Goal: Task Accomplishment & Management: Use online tool/utility

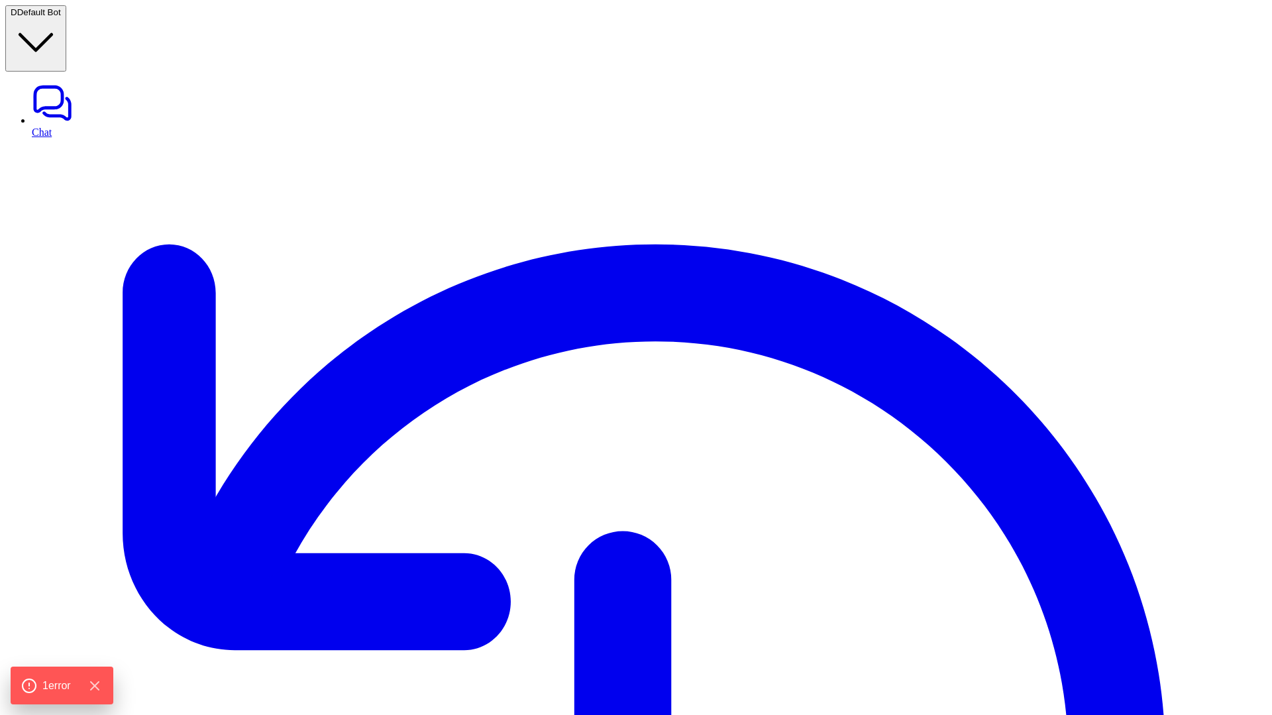
type textarea "**********"
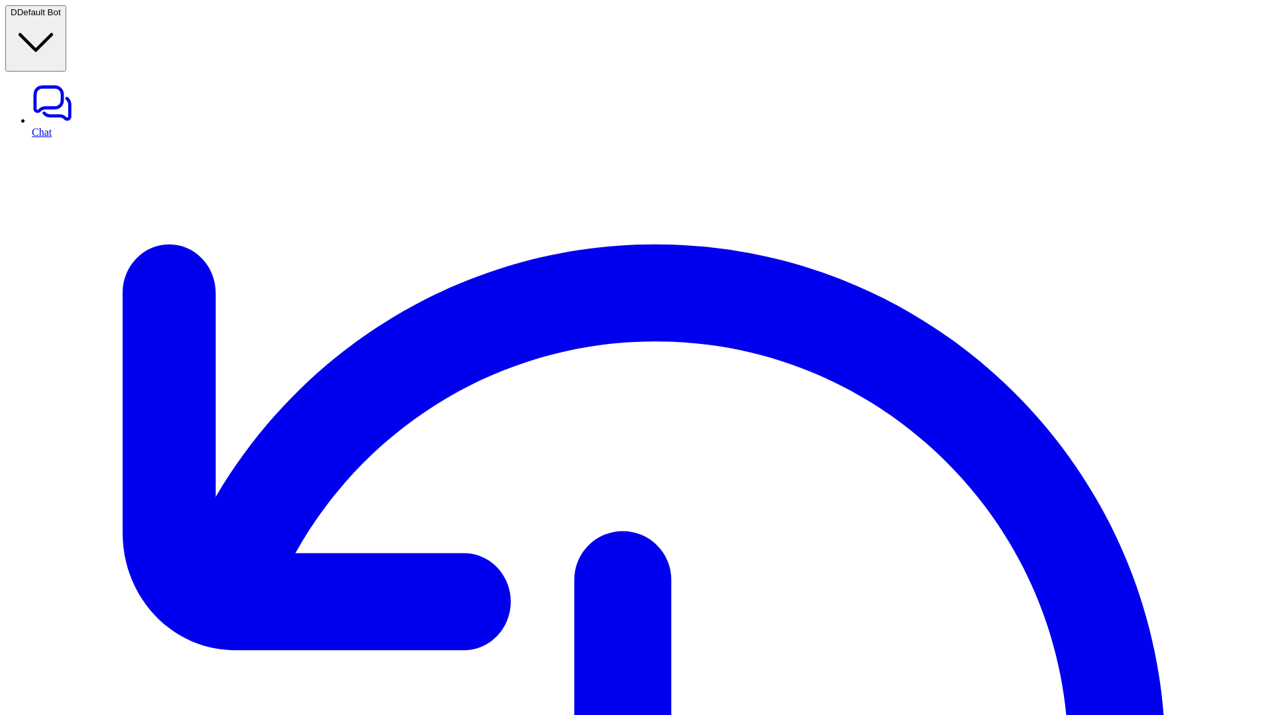
drag, startPoint x: 968, startPoint y: 84, endPoint x: 1068, endPoint y: 84, distance: 100.0
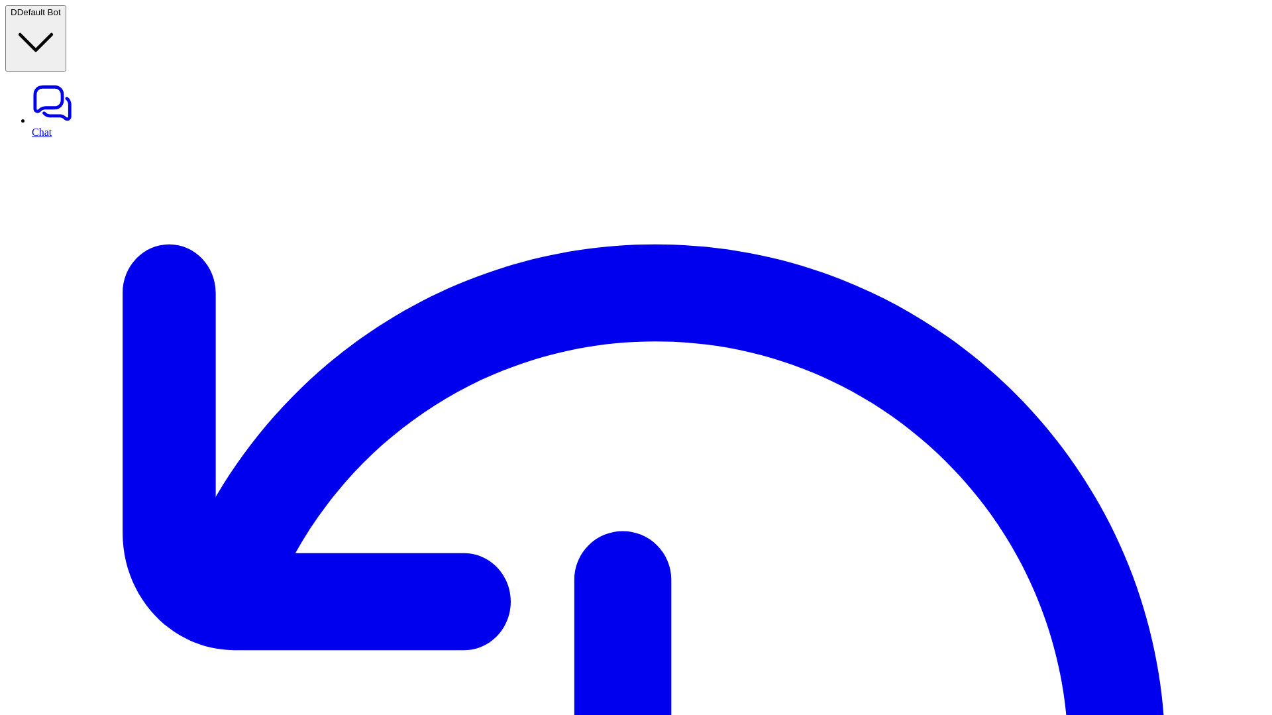
drag, startPoint x: 254, startPoint y: 227, endPoint x: 221, endPoint y: 105, distance: 126.3
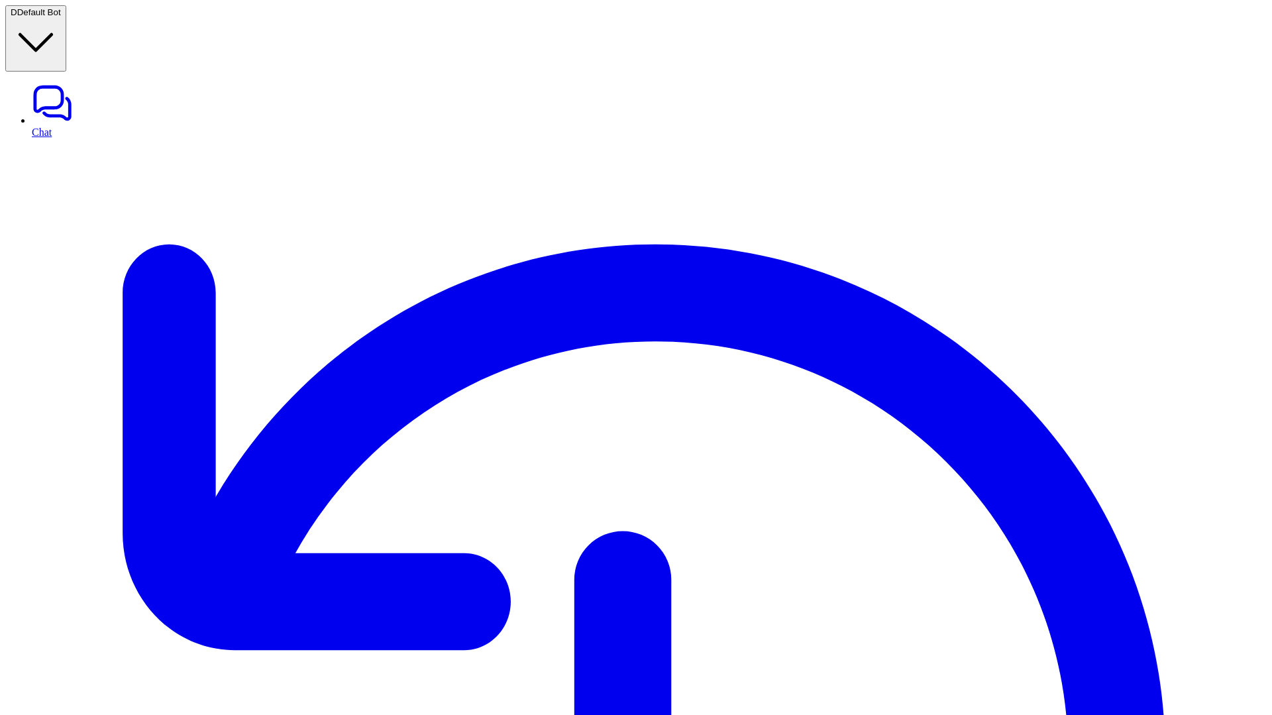
drag, startPoint x: 1024, startPoint y: 581, endPoint x: 979, endPoint y: 566, distance: 48.2
drag, startPoint x: 990, startPoint y: 565, endPoint x: 1030, endPoint y: 576, distance: 41.3
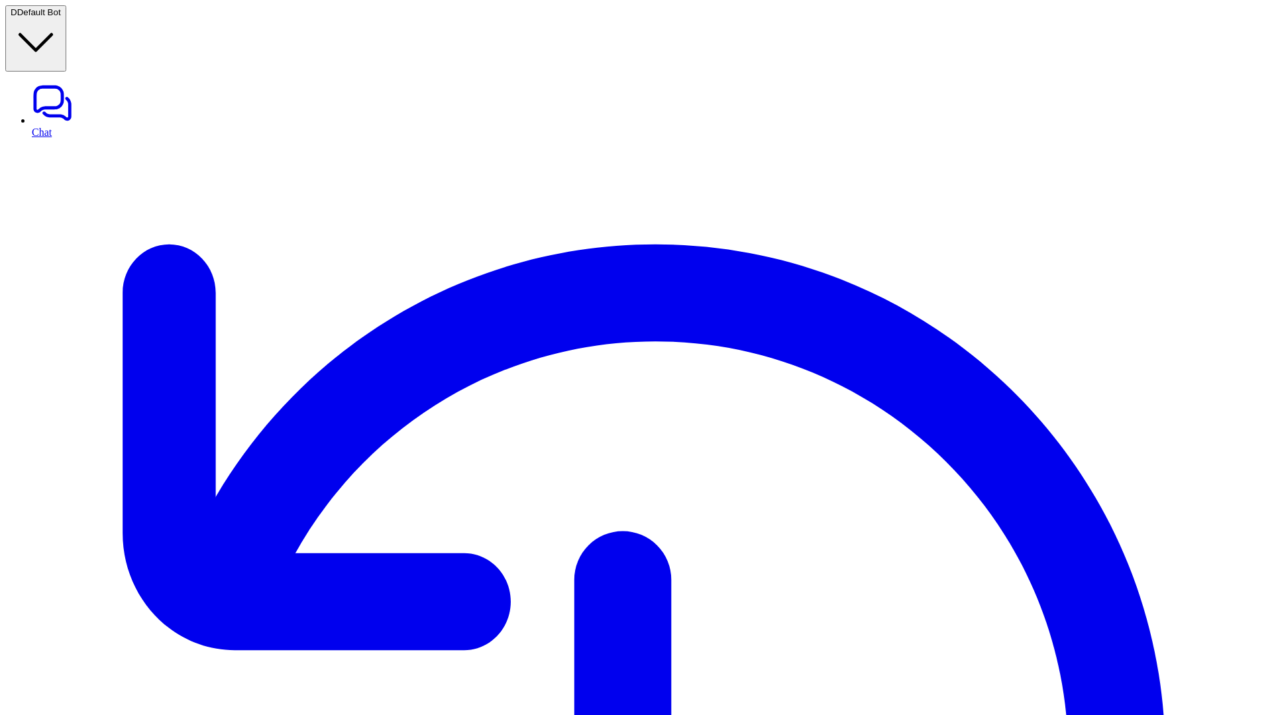
drag, startPoint x: 986, startPoint y: 562, endPoint x: 1028, endPoint y: 576, distance: 44.0
drag, startPoint x: 990, startPoint y: 105, endPoint x: 1208, endPoint y: 138, distance: 221.1
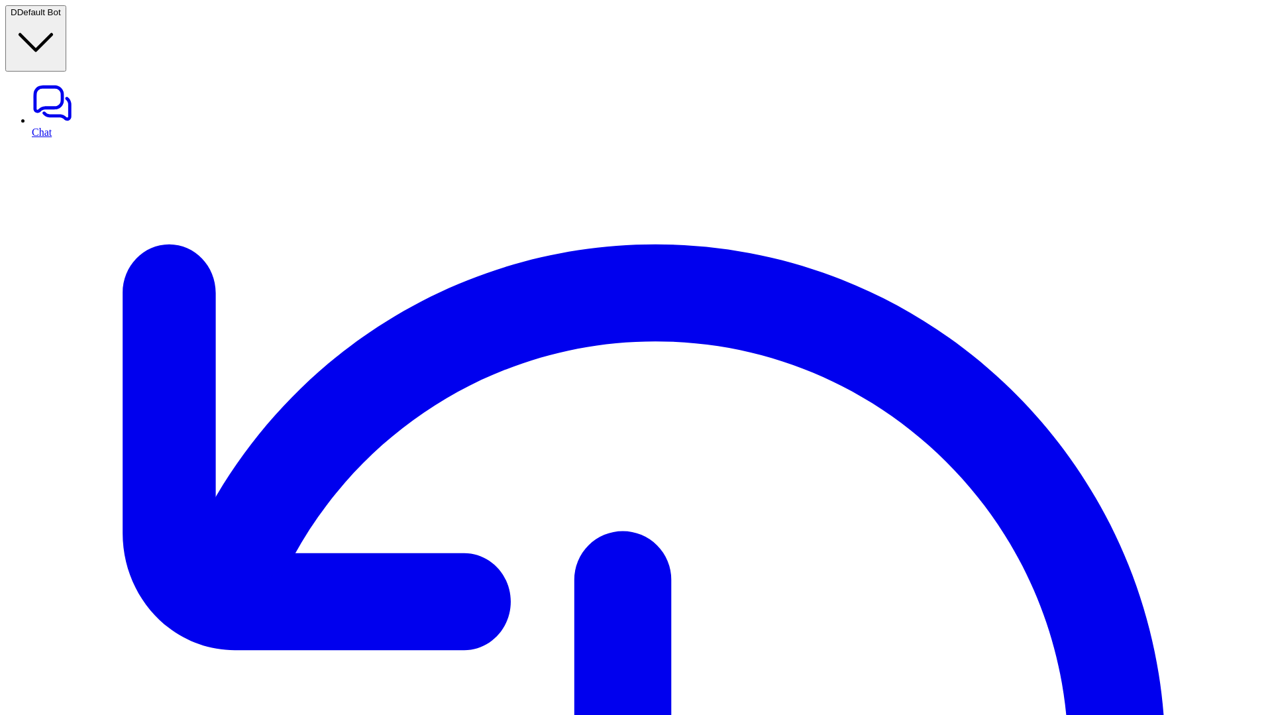
drag, startPoint x: 259, startPoint y: 225, endPoint x: 192, endPoint y: 129, distance: 117.6
drag, startPoint x: 221, startPoint y: 125, endPoint x: 341, endPoint y: 261, distance: 181.7
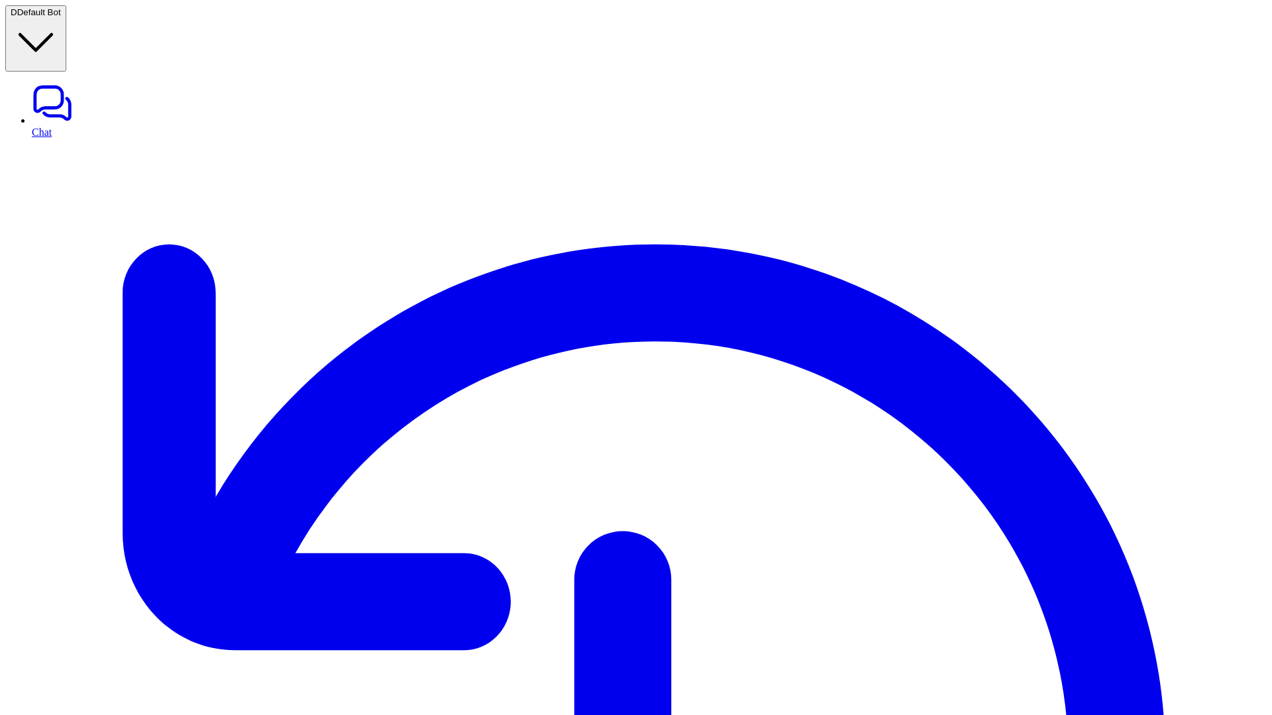
drag, startPoint x: 239, startPoint y: 200, endPoint x: 239, endPoint y: 210, distance: 9.9
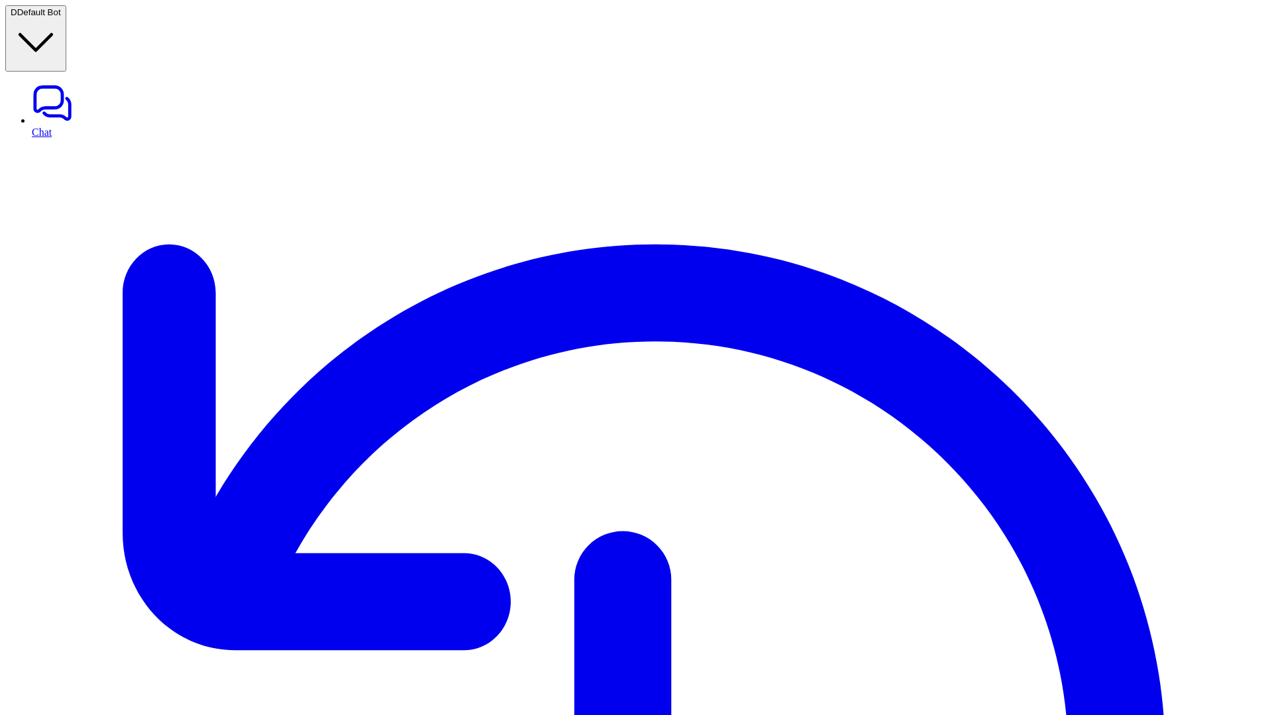
copy p "Chat with the eesel AI assistant to create a better AI prompt for your bot."
drag, startPoint x: 1043, startPoint y: 578, endPoint x: 977, endPoint y: 564, distance: 66.9
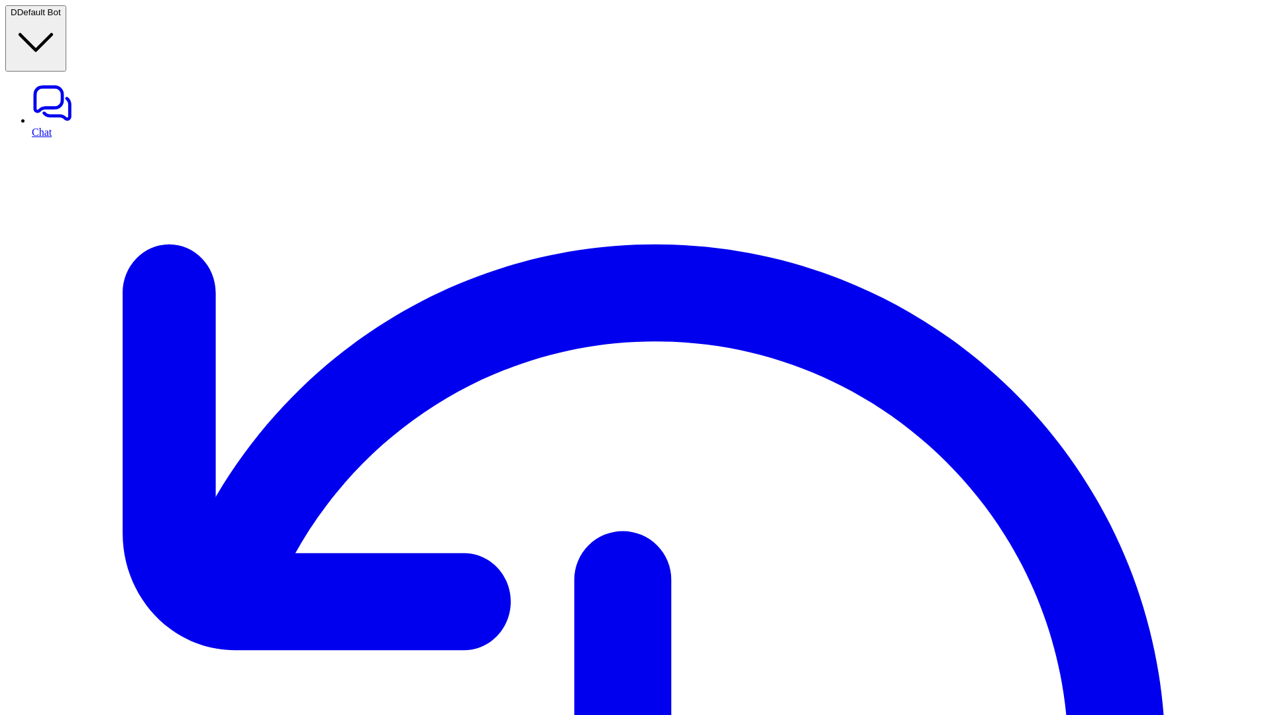
drag, startPoint x: 984, startPoint y: 99, endPoint x: 1228, endPoint y: 131, distance: 246.5
drag, startPoint x: 1027, startPoint y: 577, endPoint x: 982, endPoint y: 569, distance: 45.7
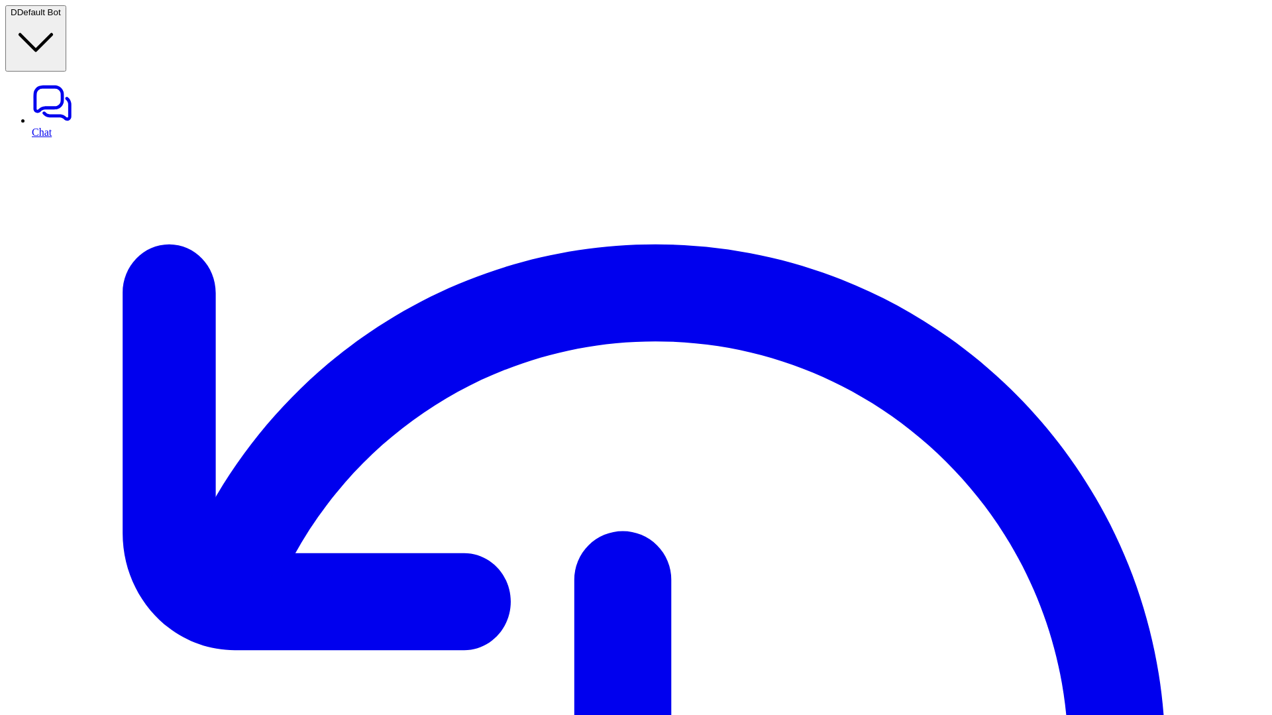
drag, startPoint x: 986, startPoint y: 567, endPoint x: 1024, endPoint y: 577, distance: 39.0
drag, startPoint x: 982, startPoint y: 102, endPoint x: 1233, endPoint y: 120, distance: 251.7
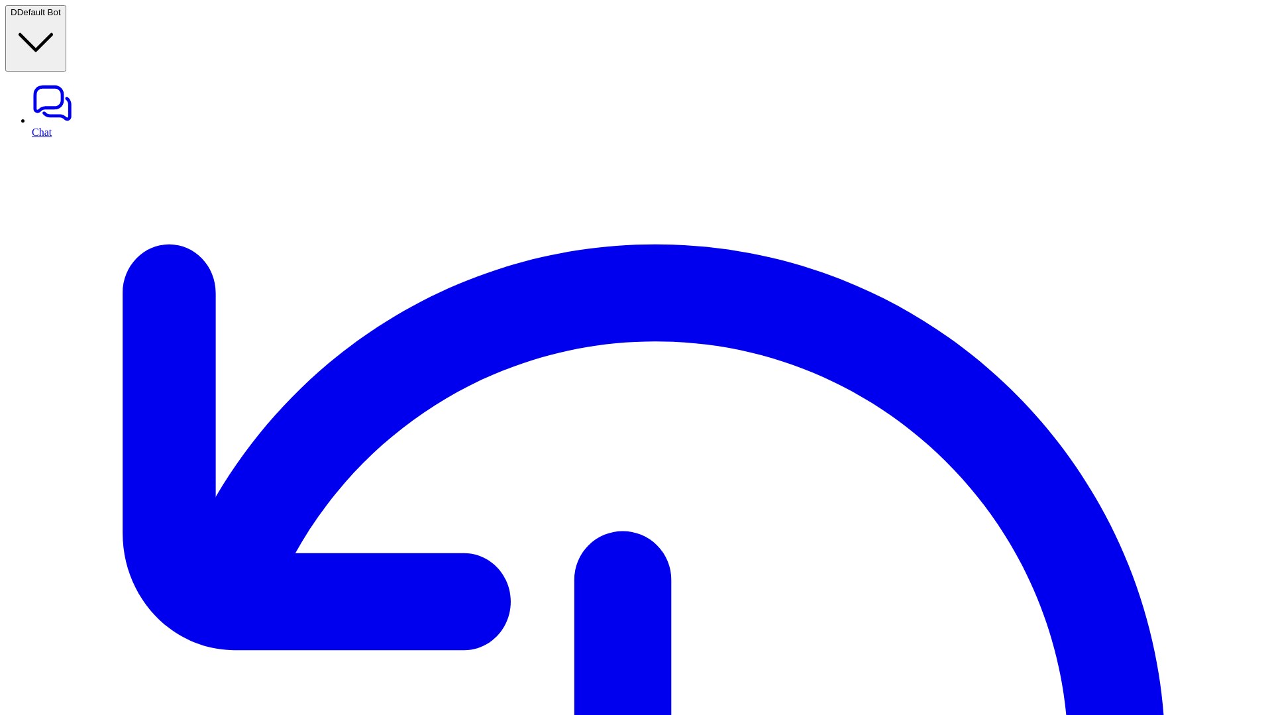
drag, startPoint x: 983, startPoint y: 99, endPoint x: 1220, endPoint y: 143, distance: 241.2
drag, startPoint x: 981, startPoint y: 616, endPoint x: 1037, endPoint y: 616, distance: 55.7
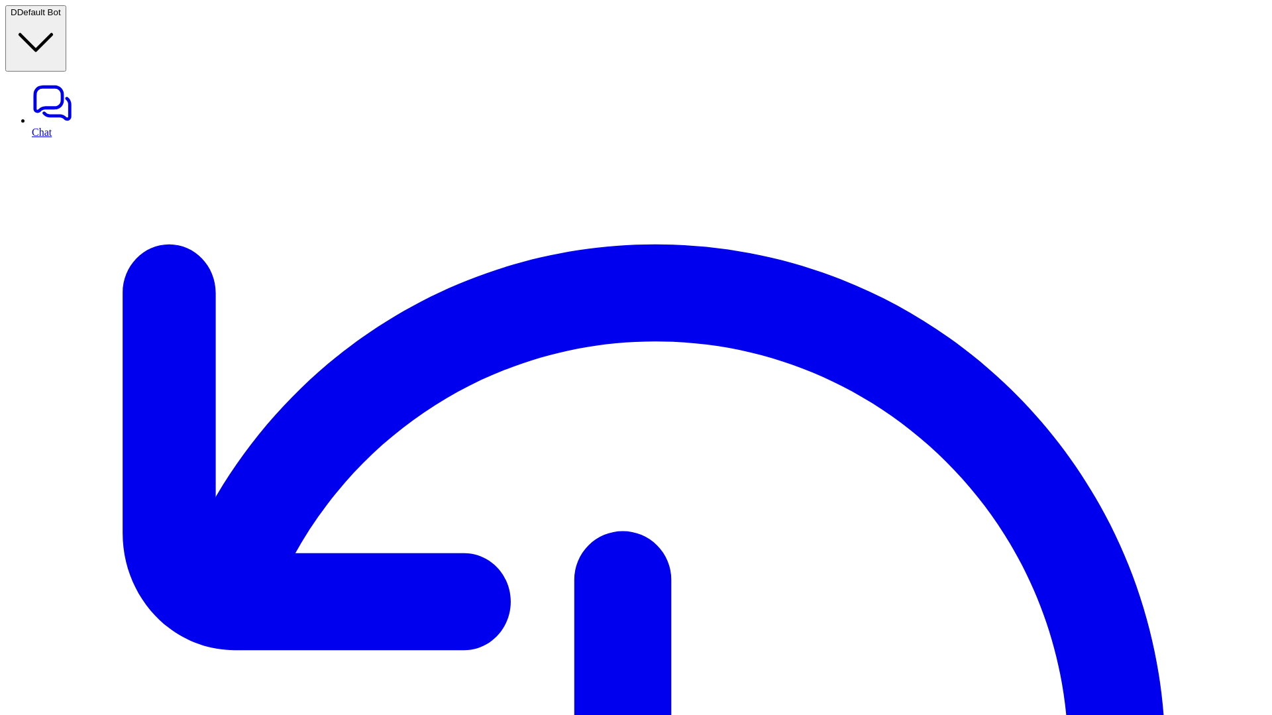
drag, startPoint x: 989, startPoint y: 576, endPoint x: 1128, endPoint y: 576, distance: 138.5
click at [32, 82] on link "Chat" at bounding box center [649, 110] width 1235 height 56
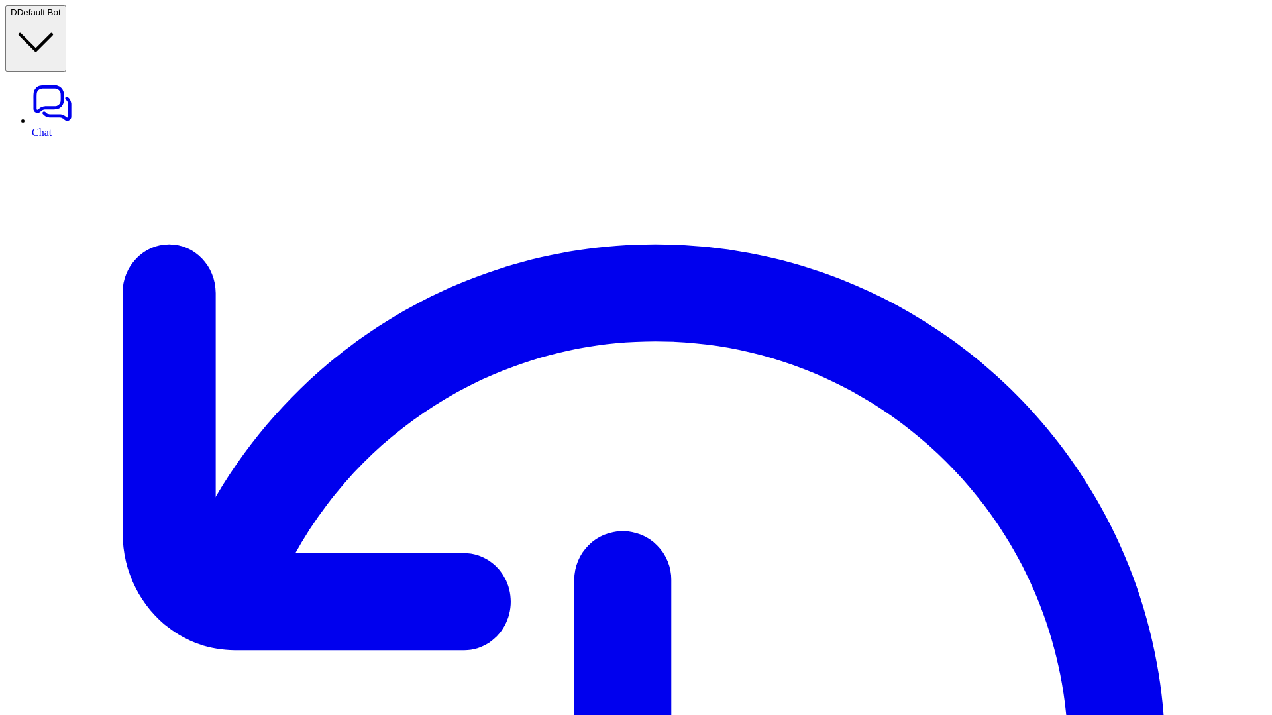
type textarea "**********"
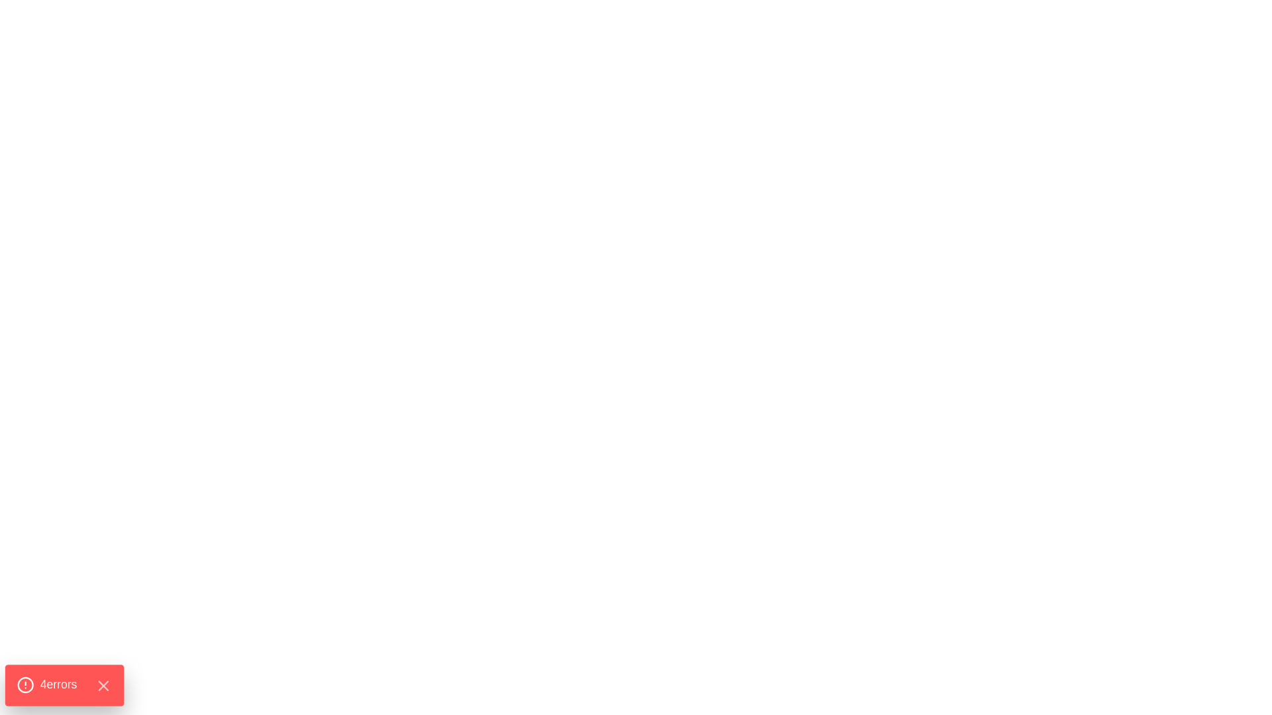
click at [66, 682] on span "4 error s" at bounding box center [58, 684] width 37 height 17
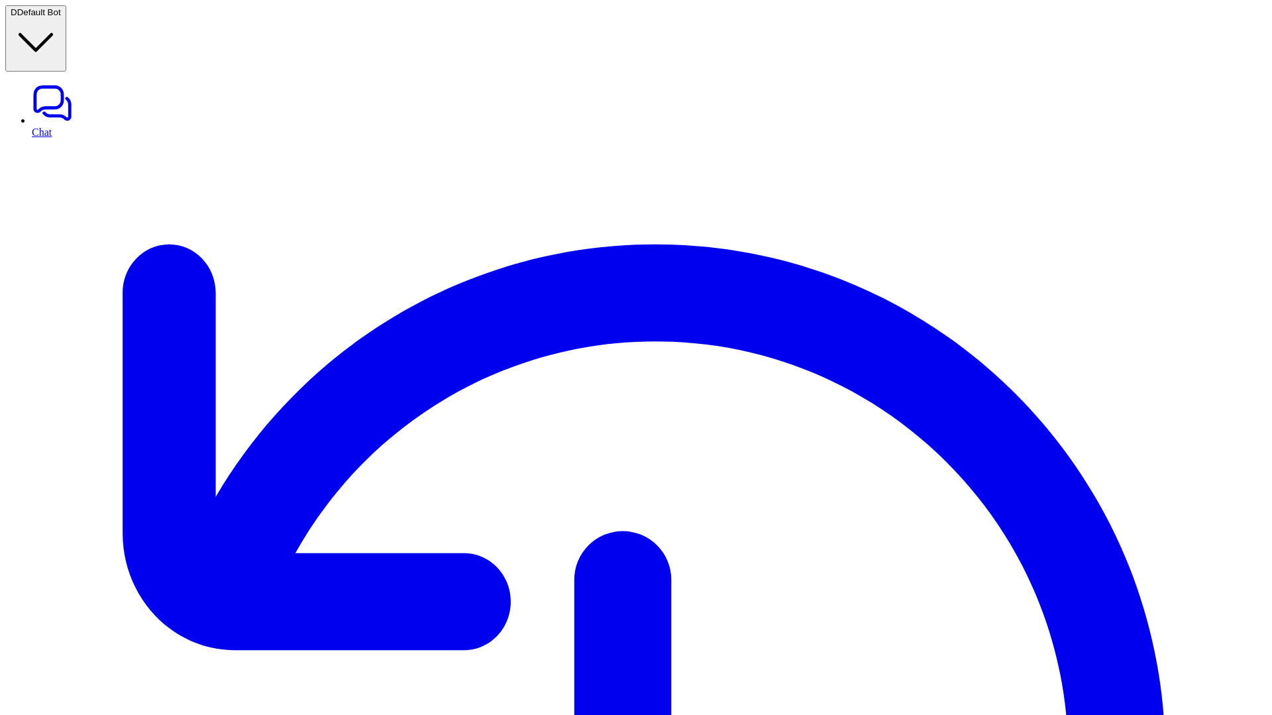
drag, startPoint x: 987, startPoint y: 361, endPoint x: 1216, endPoint y: 361, distance: 228.6
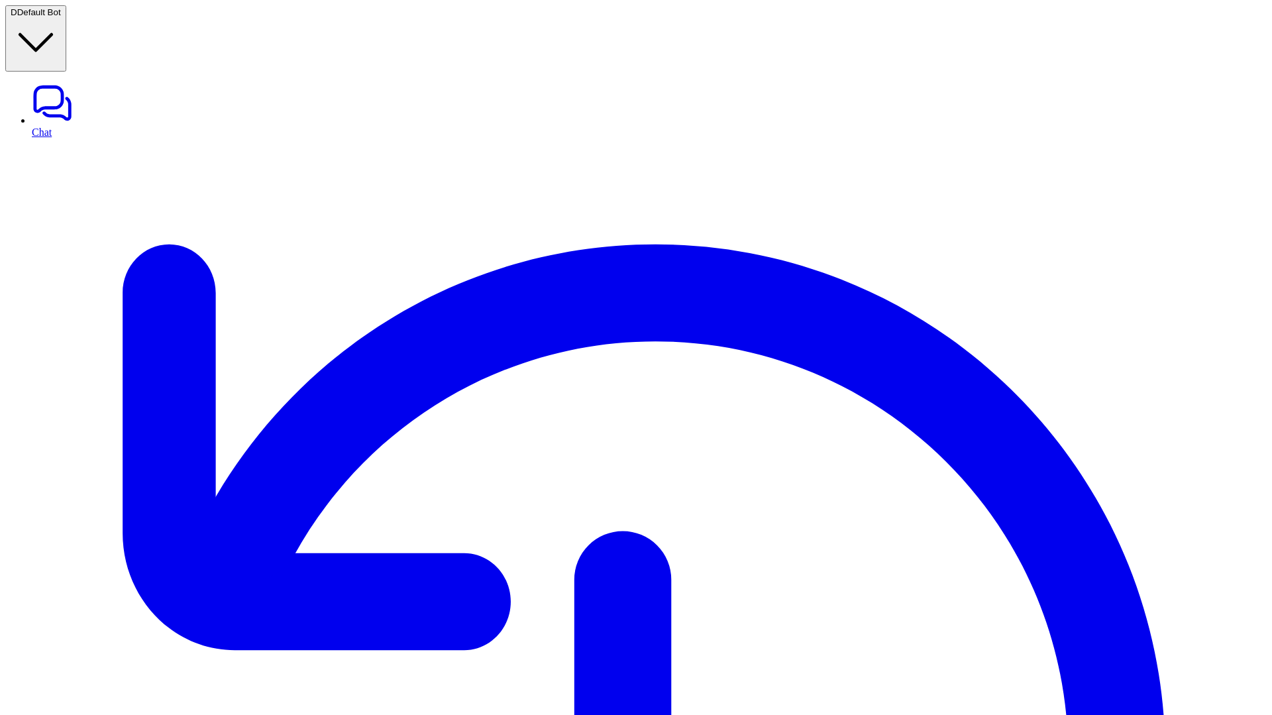
drag, startPoint x: 1222, startPoint y: 362, endPoint x: 988, endPoint y: 366, distance: 234.6
drag, startPoint x: 1005, startPoint y: 362, endPoint x: 1193, endPoint y: 360, distance: 188.2
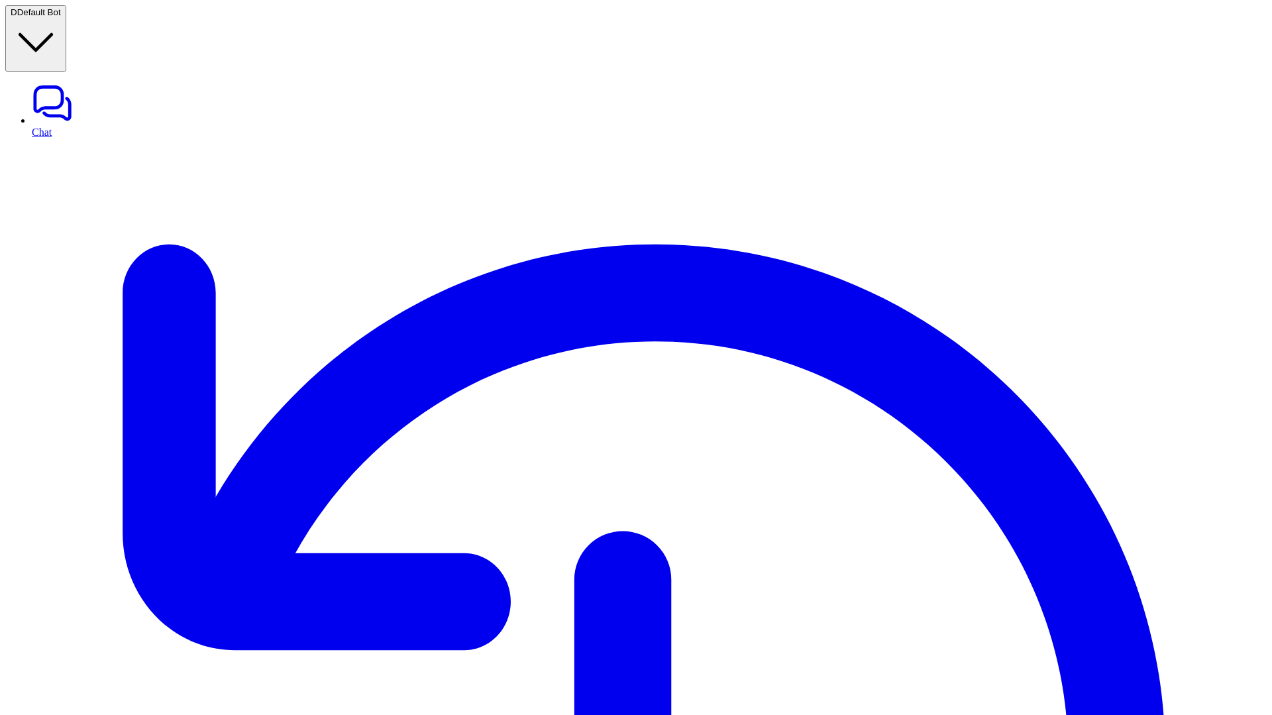
copy p "Use one of the suggested questions or ask your own"
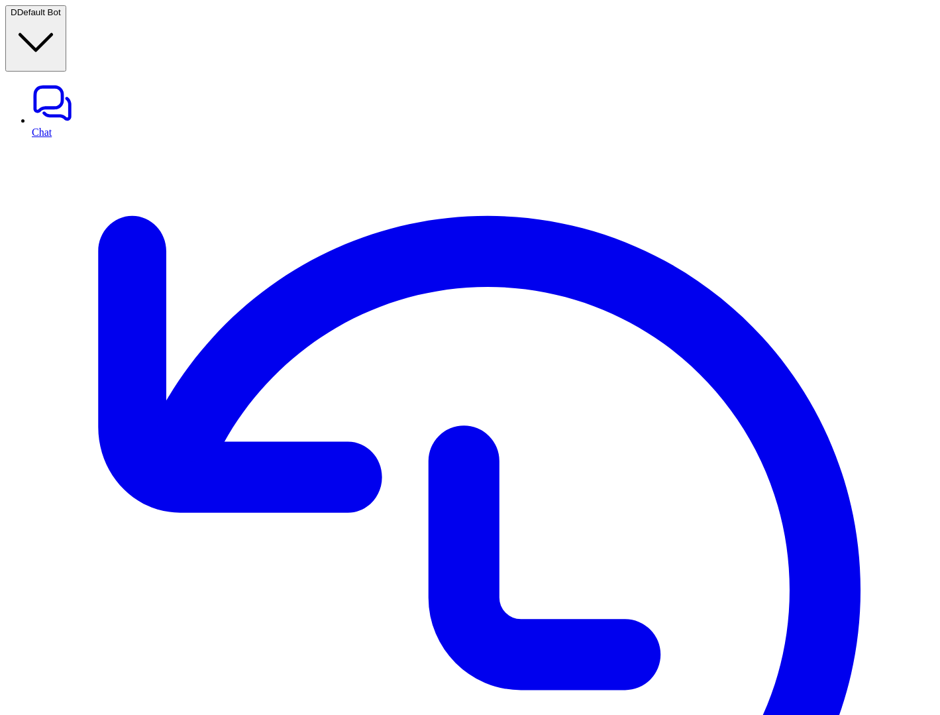
drag, startPoint x: 718, startPoint y: 291, endPoint x: 632, endPoint y: 297, distance: 85.7
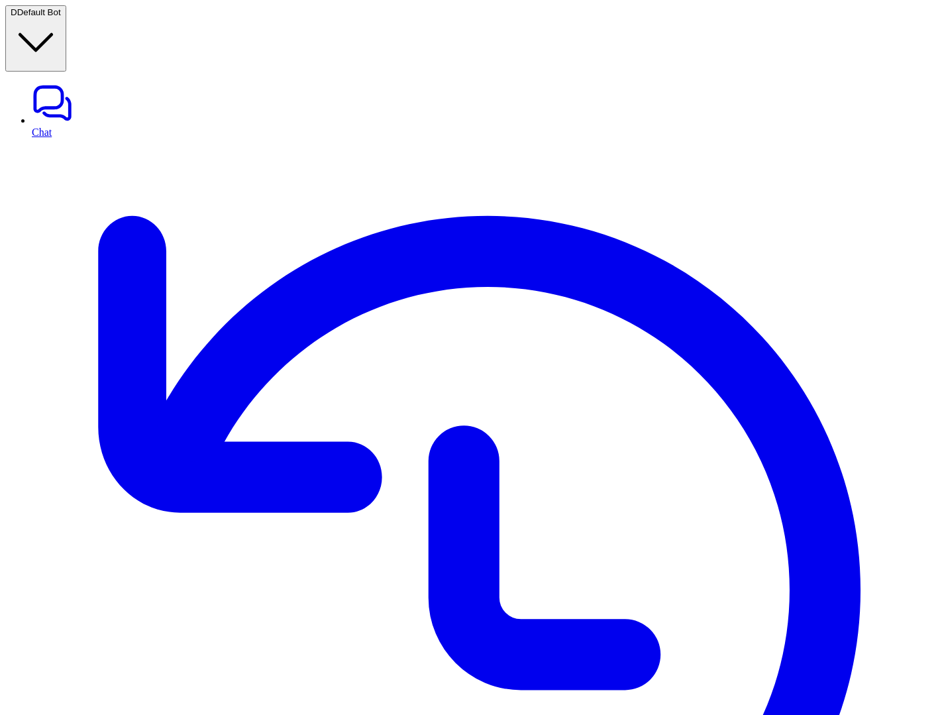
drag, startPoint x: 643, startPoint y: 324, endPoint x: 891, endPoint y: 330, distance: 248.5
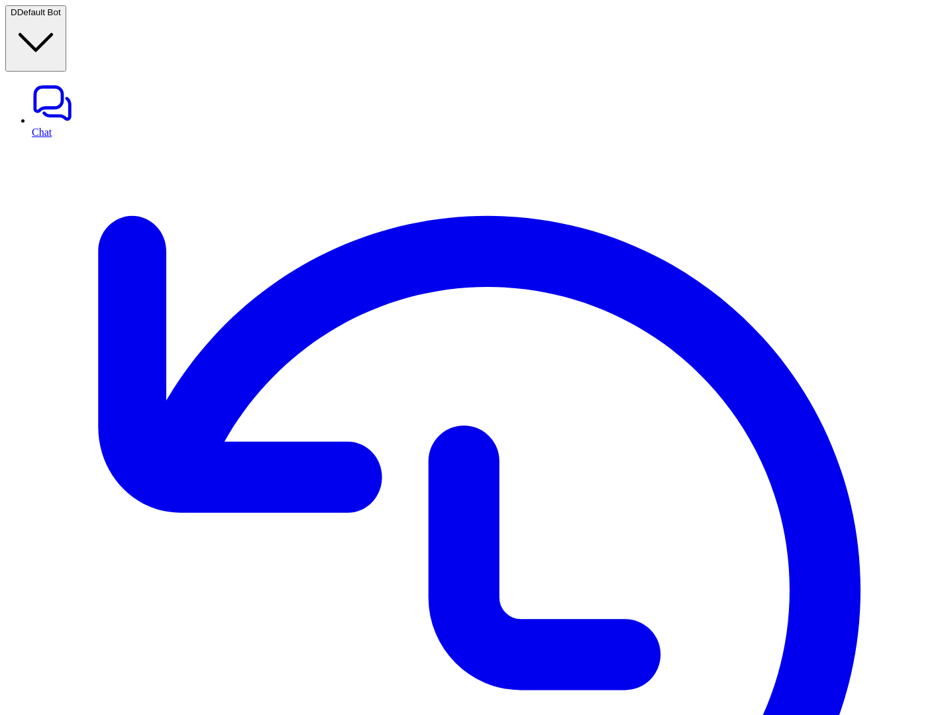
drag, startPoint x: 757, startPoint y: 297, endPoint x: 939, endPoint y: 311, distance: 183.4
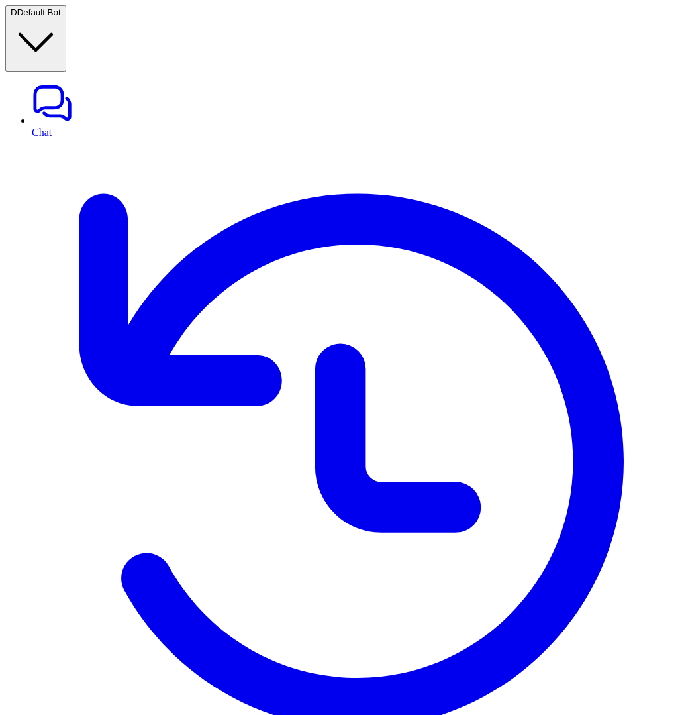
drag, startPoint x: 491, startPoint y: 439, endPoint x: 559, endPoint y: 474, distance: 76.7
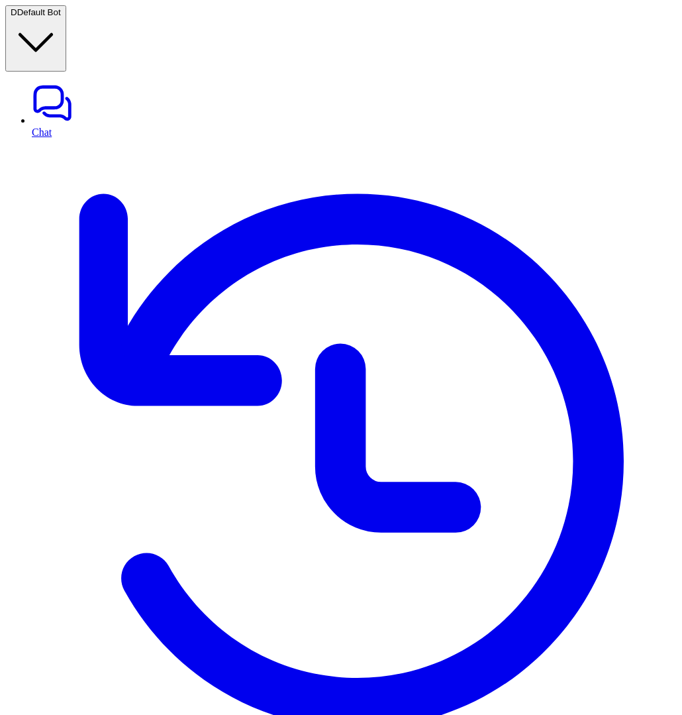
scroll to position [1018, 0]
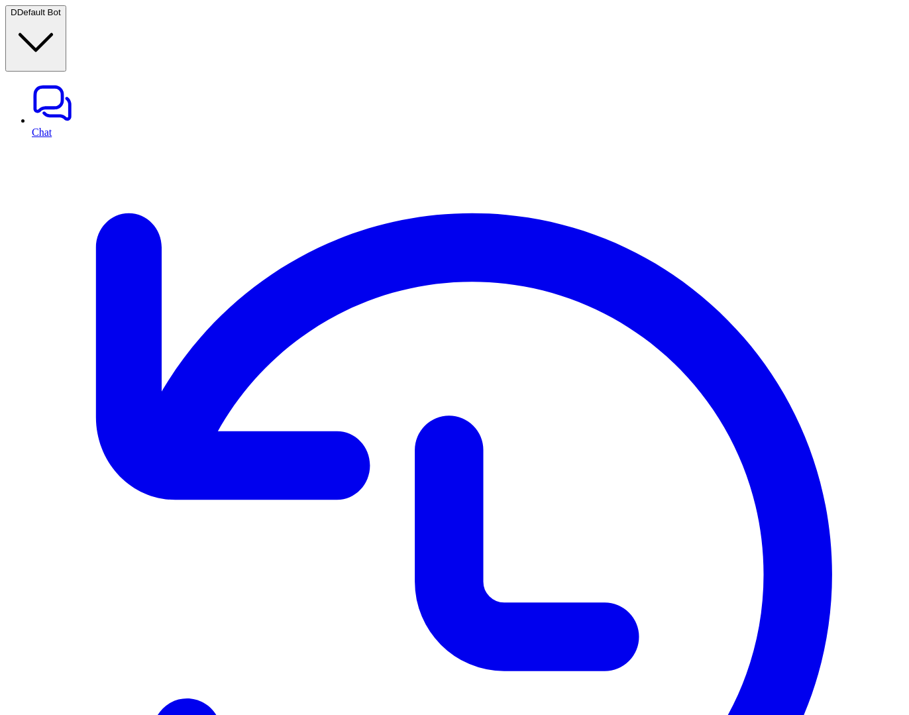
click at [61, 17] on span "Default Bot" at bounding box center [39, 12] width 44 height 10
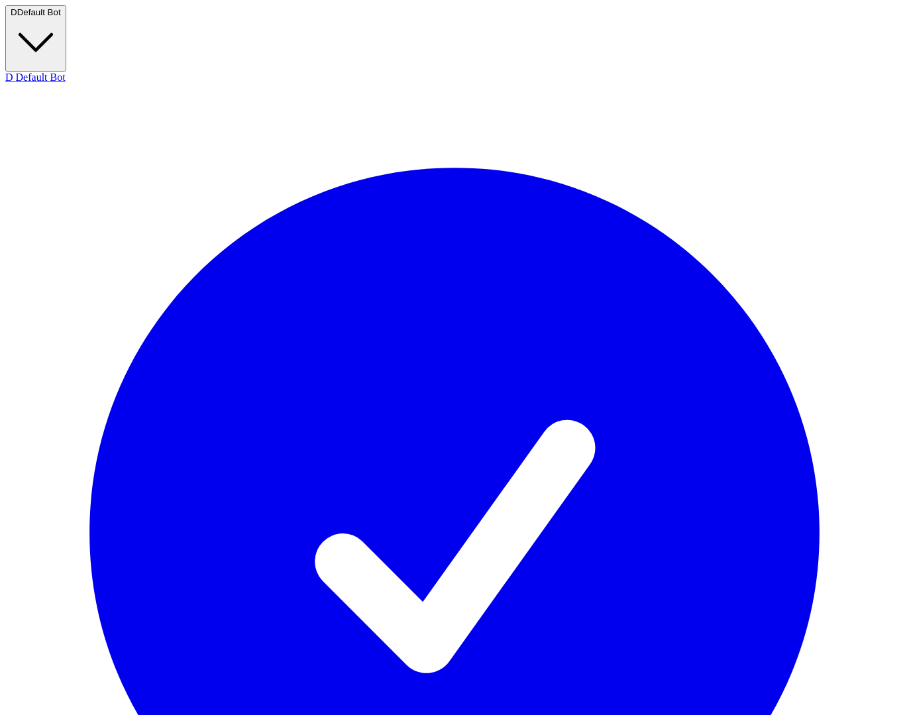
click at [61, 17] on span "Default Bot" at bounding box center [39, 12] width 44 height 10
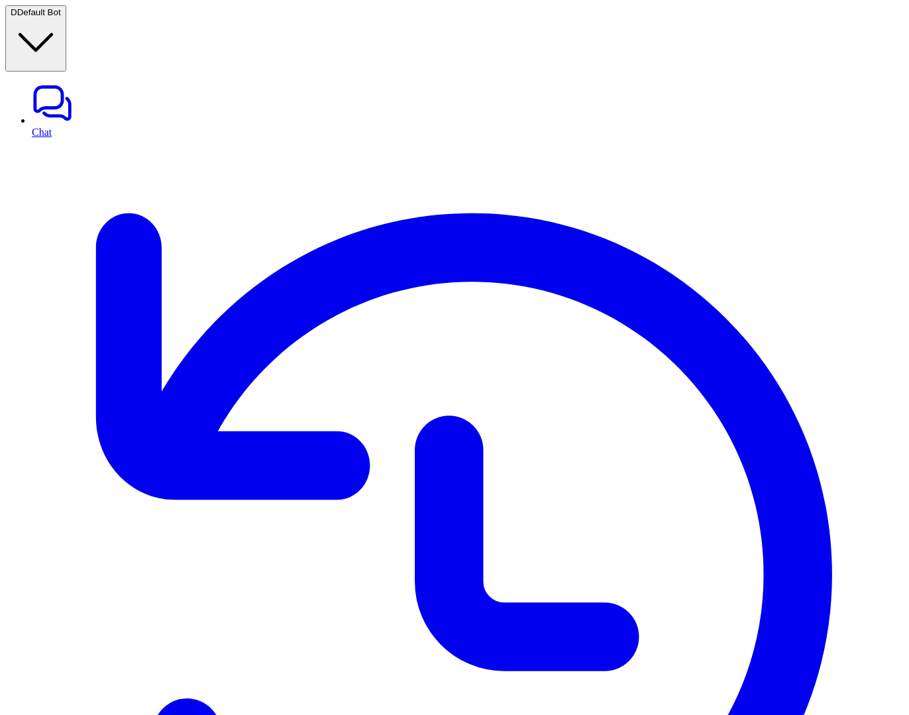
click at [61, 17] on span "Default Bot" at bounding box center [39, 12] width 44 height 10
